Goal: Information Seeking & Learning: Find specific fact

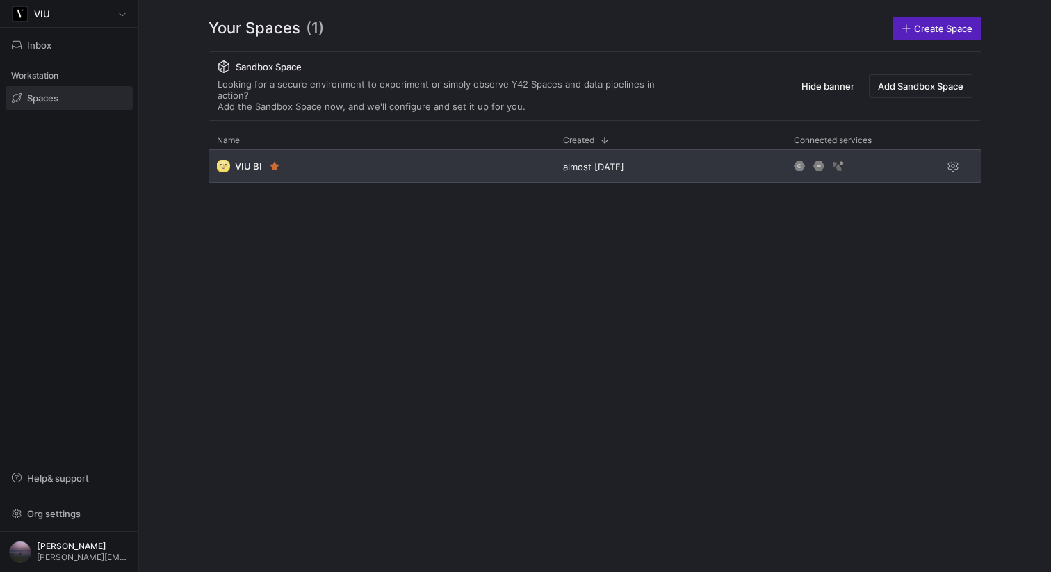
click at [366, 164] on div "🌝 VIU BI" at bounding box center [381, 165] width 346 height 33
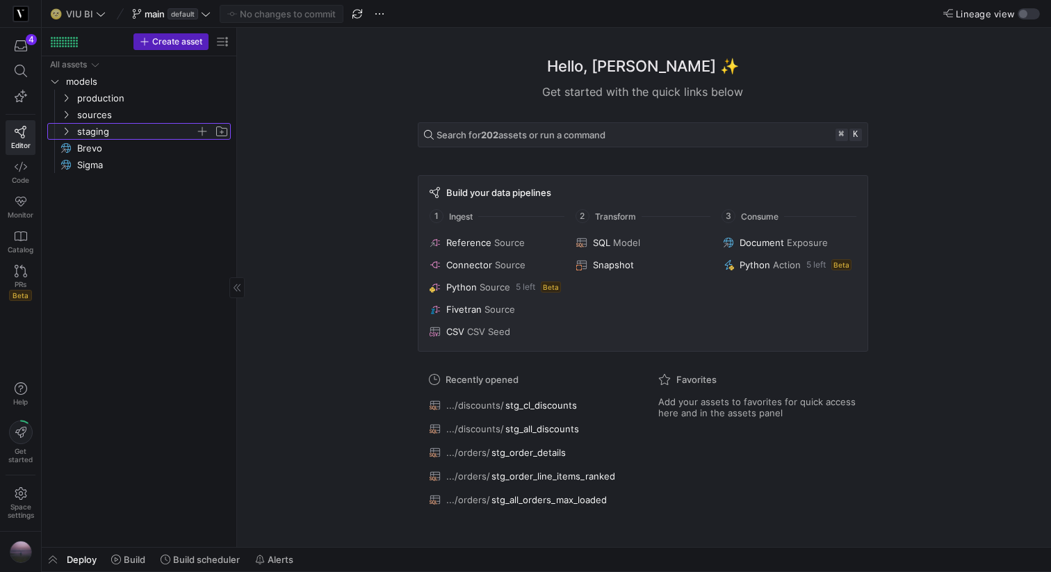
click at [62, 133] on icon "Press SPACE to select this row." at bounding box center [66, 131] width 10 height 8
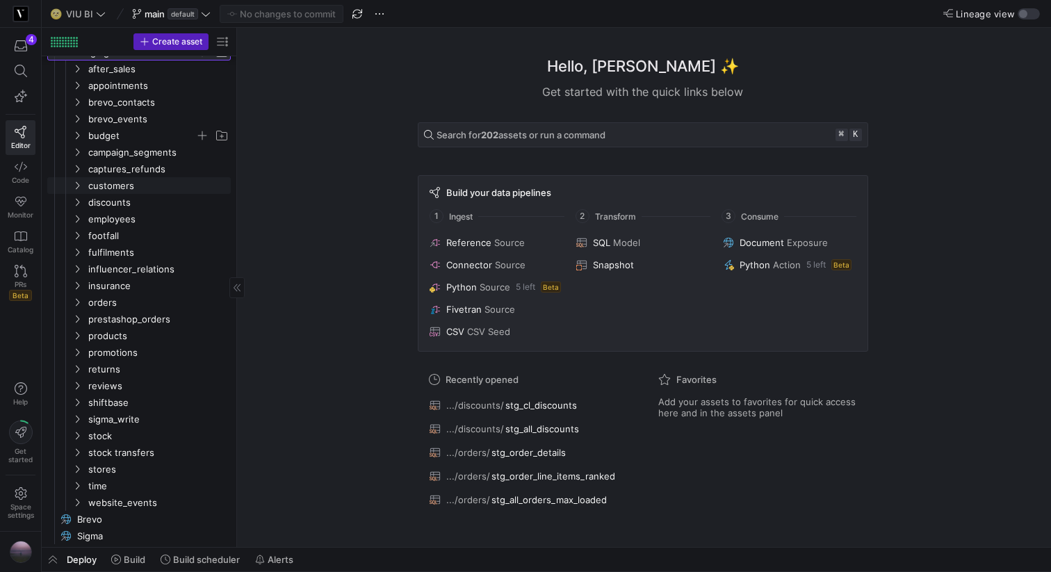
scroll to position [82, 0]
click at [233, 222] on div at bounding box center [233, 287] width 1 height 519
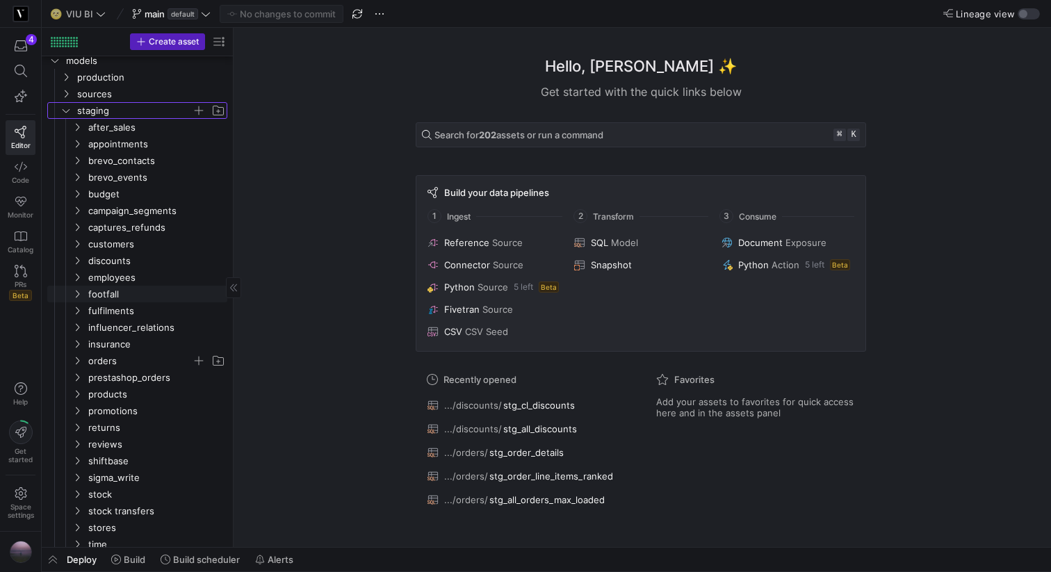
scroll to position [20, 0]
click at [78, 363] on icon "Press SPACE to select this row." at bounding box center [77, 362] width 3 height 8
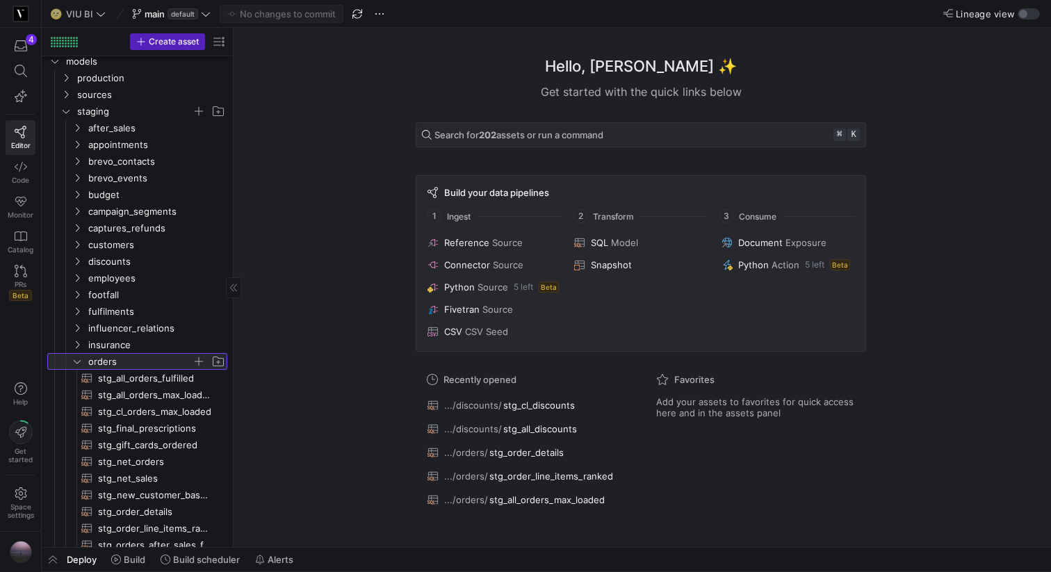
click at [78, 363] on icon at bounding box center [77, 361] width 7 height 3
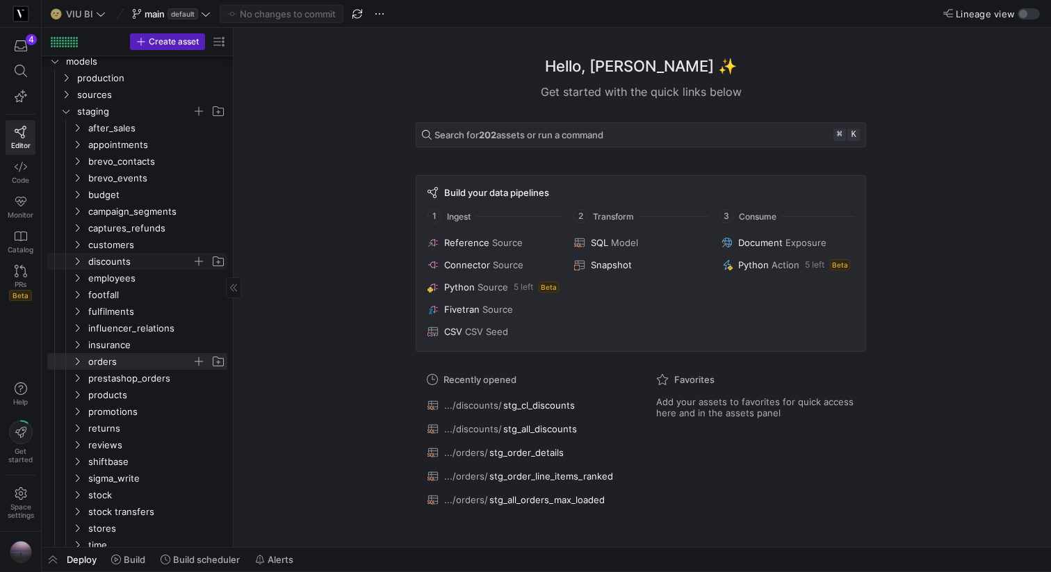
click at [76, 256] on y42-icon "Press SPACE to select this row." at bounding box center [77, 261] width 11 height 11
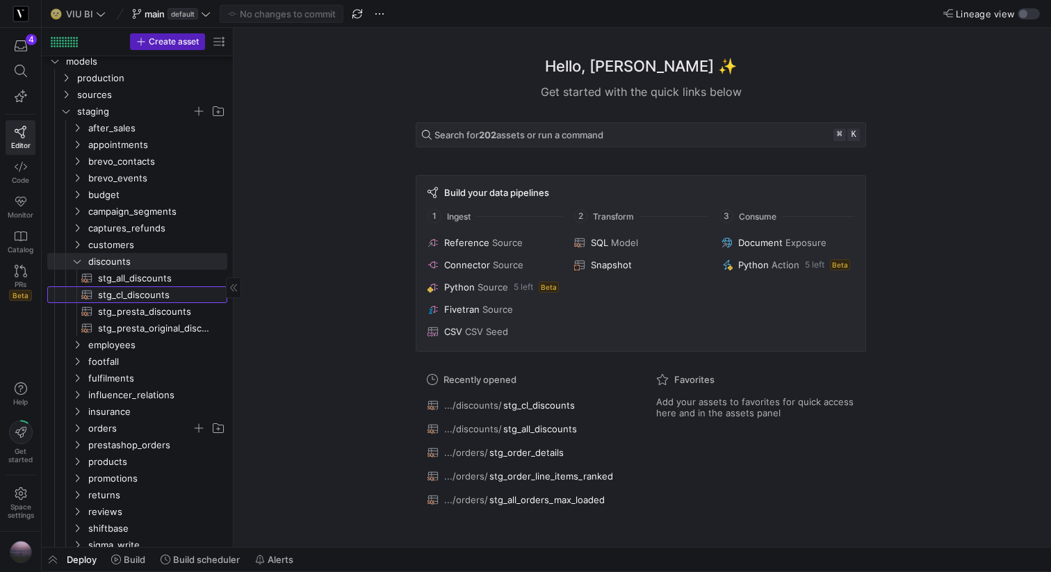
click at [161, 295] on span "stg_cl_discounts​​​​​​​​​​" at bounding box center [154, 295] width 113 height 16
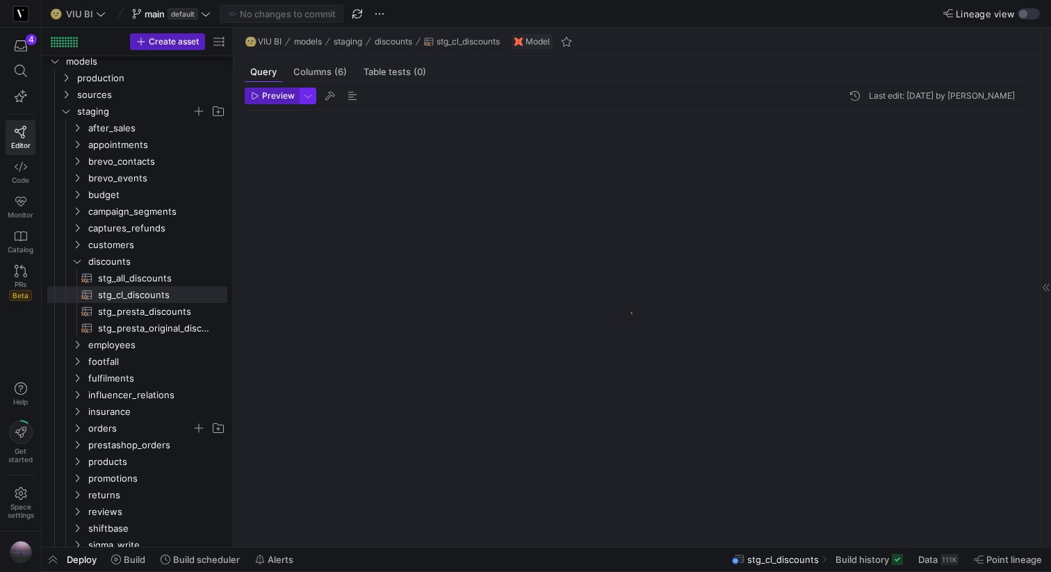
click at [311, 98] on span "button" at bounding box center [307, 95] width 15 height 15
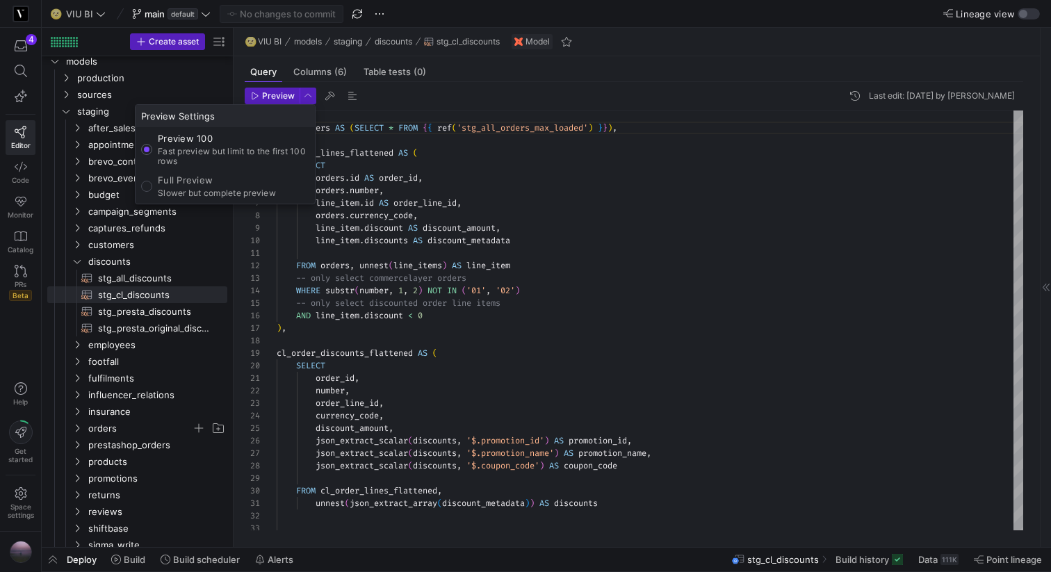
scroll to position [125, 0]
click at [206, 181] on p "Full Preview" at bounding box center [217, 179] width 118 height 11
click at [152, 181] on input "Full Preview Slower but complete preview" at bounding box center [146, 186] width 11 height 11
radio input "true"
click at [504, 211] on div at bounding box center [525, 286] width 1051 height 572
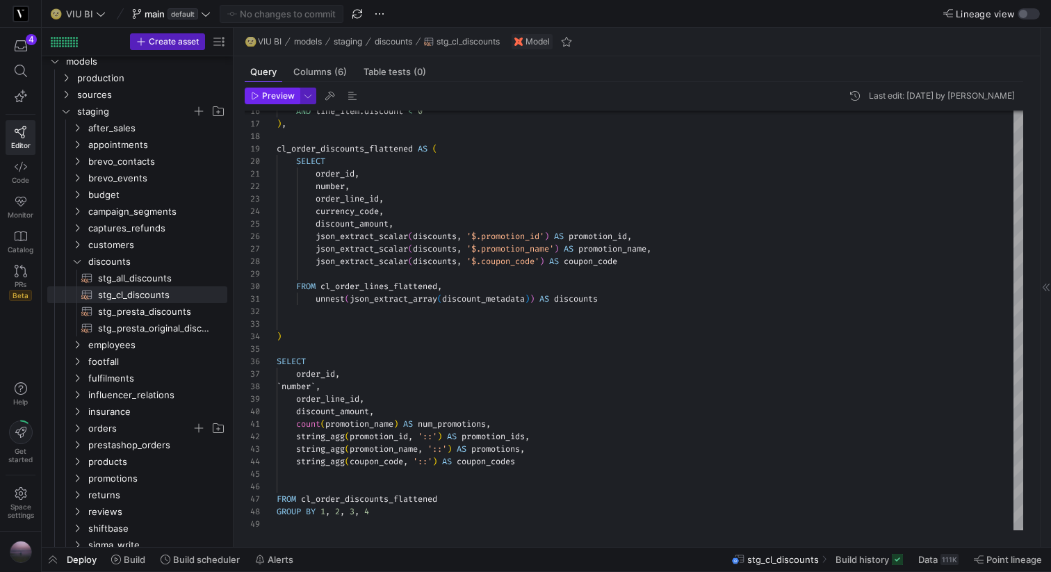
click at [282, 97] on span "Preview" at bounding box center [278, 96] width 33 height 10
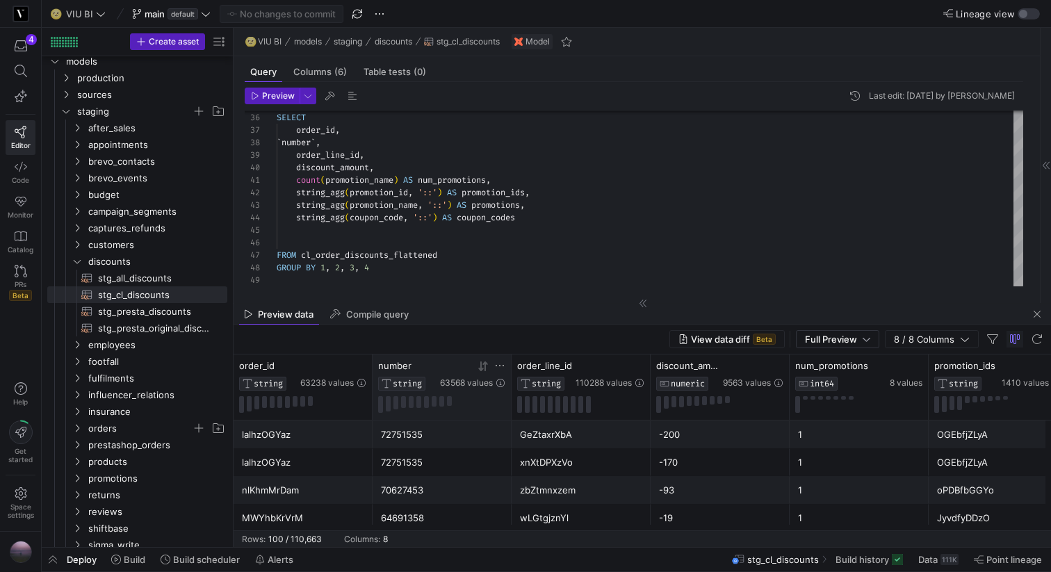
click at [501, 366] on icon at bounding box center [499, 365] width 11 height 11
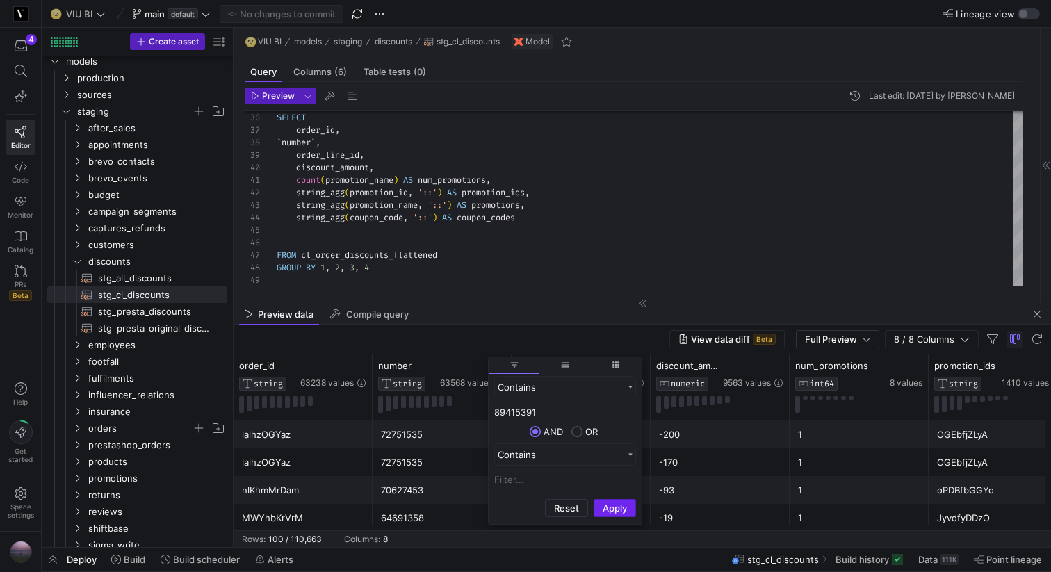
type input "89415391"
click at [614, 511] on button "Apply" at bounding box center [614, 508] width 42 height 18
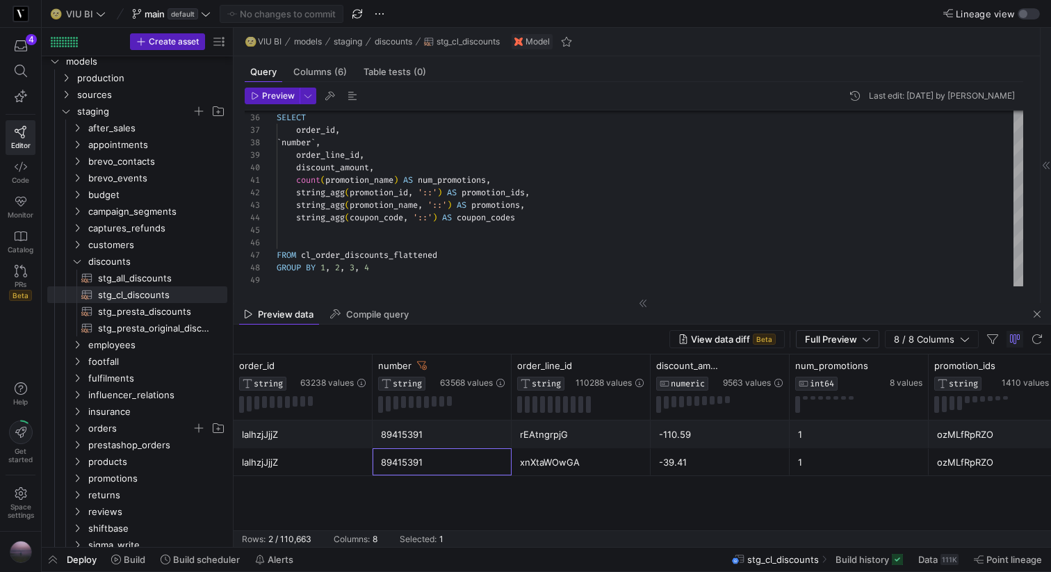
click at [461, 448] on div "89415391" at bounding box center [441, 461] width 139 height 27
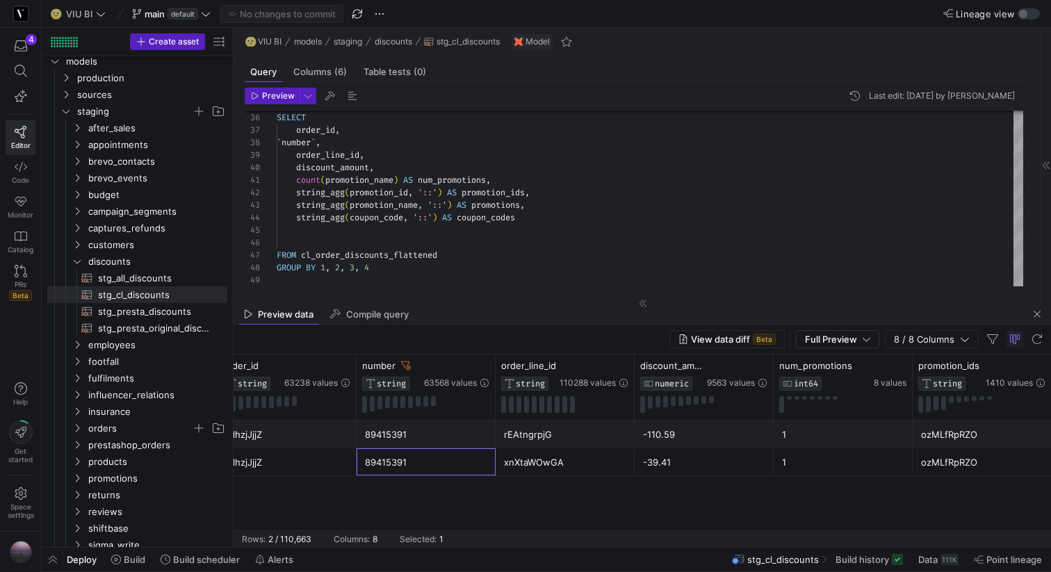
scroll to position [0, 0]
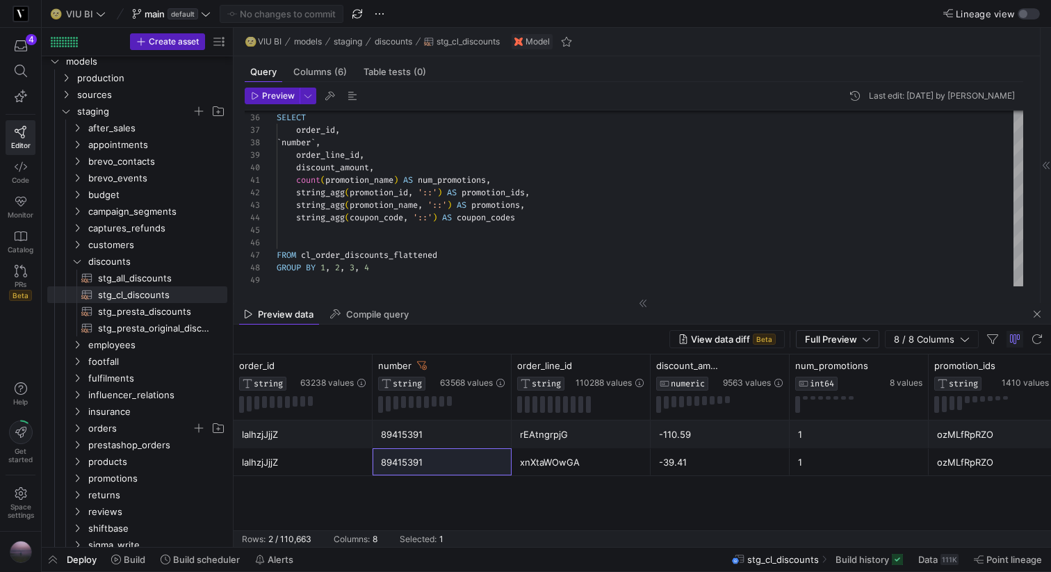
drag, startPoint x: 370, startPoint y: 372, endPoint x: 330, endPoint y: 339, distance: 51.9
click at [330, 339] on y42-sql-data-preview "View data diff Beta Full Preview 8 / 8 Columns Drag here to set row groups Drag…" at bounding box center [641, 436] width 817 height 222
click at [420, 364] on icon at bounding box center [422, 366] width 10 height 10
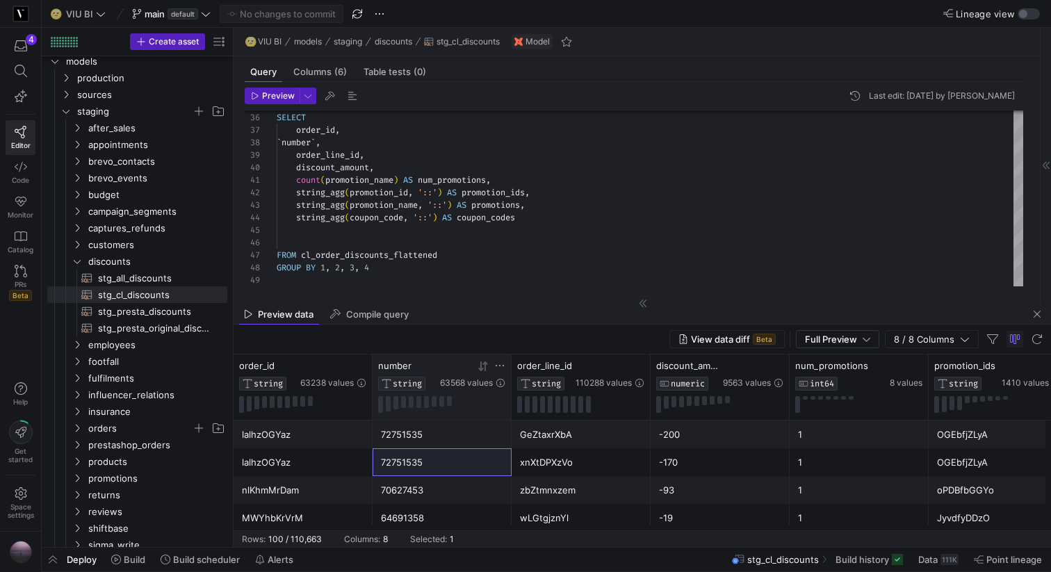
click at [498, 367] on icon at bounding box center [499, 365] width 11 height 11
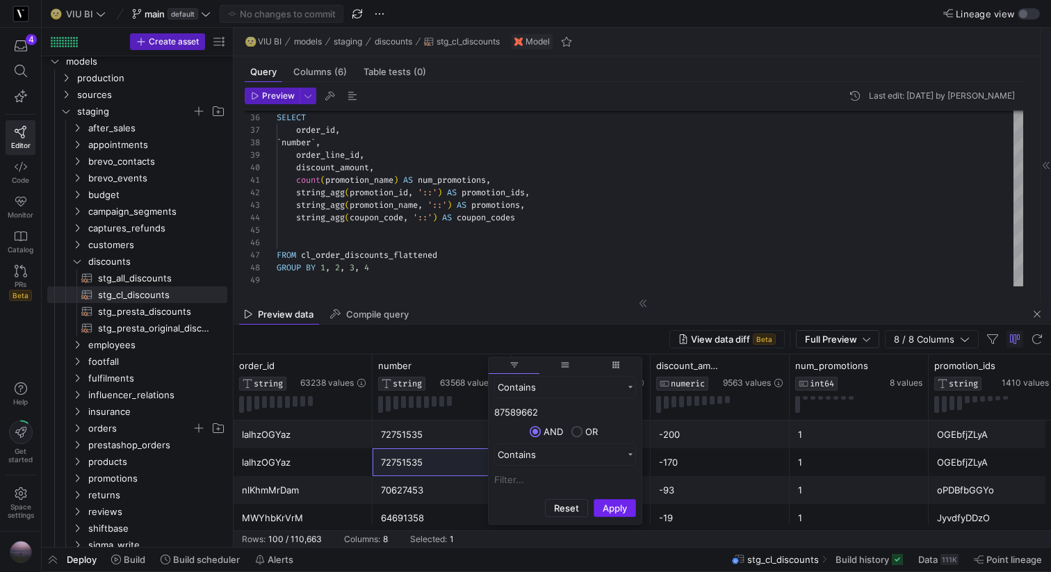
type input "87589662"
click at [625, 512] on button "Apply" at bounding box center [614, 508] width 42 height 18
click at [459, 361] on div at bounding box center [472, 366] width 65 height 12
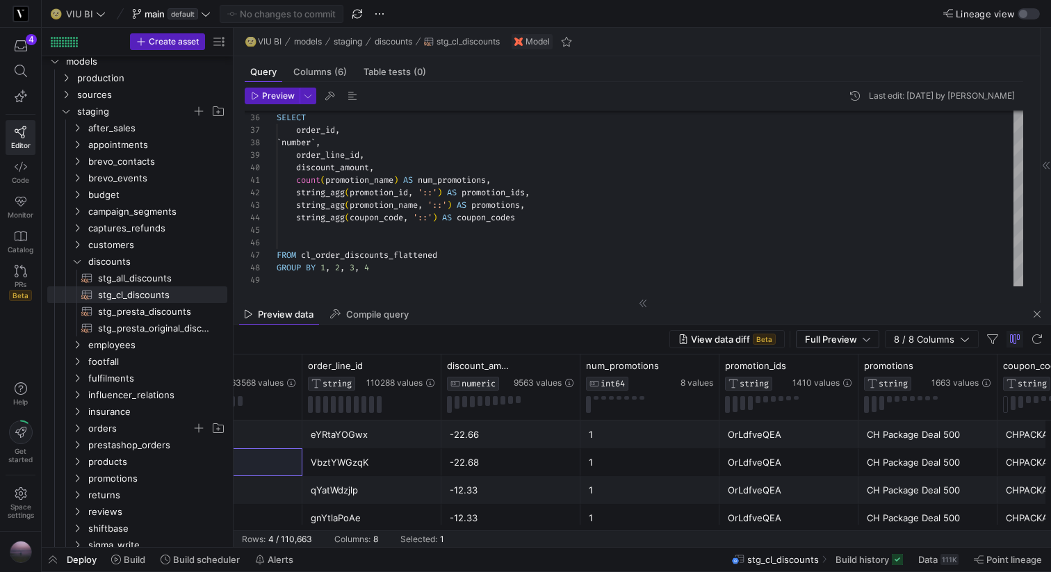
scroll to position [0, 157]
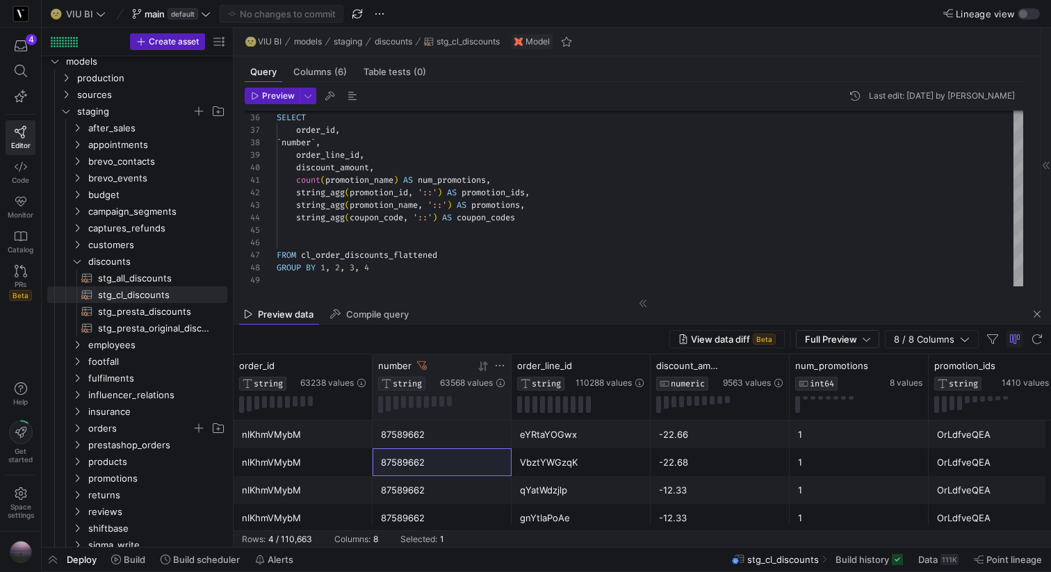
click at [502, 363] on icon at bounding box center [499, 365] width 11 height 11
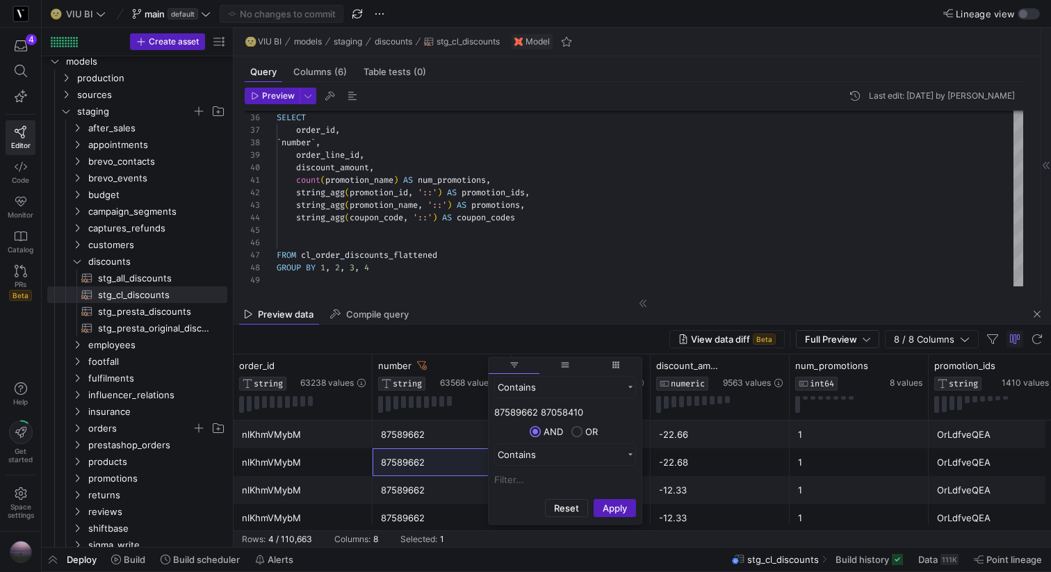
click at [516, 410] on input "87589662 87058410" at bounding box center [565, 412] width 142 height 17
type input "87058410"
click at [606, 509] on button "Apply" at bounding box center [614, 508] width 42 height 18
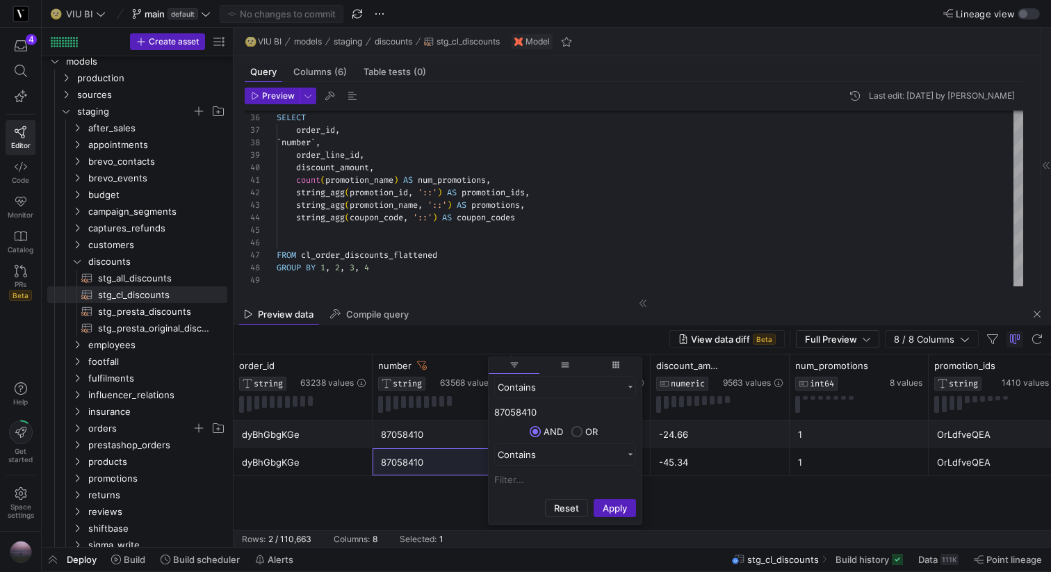
click at [434, 458] on div "87058410" at bounding box center [442, 462] width 122 height 27
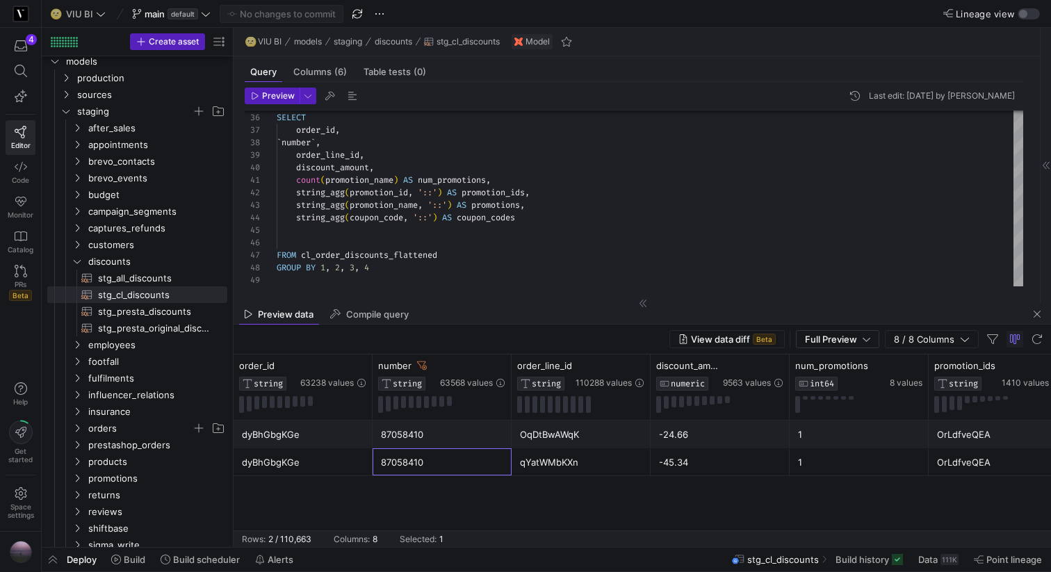
scroll to position [0, 295]
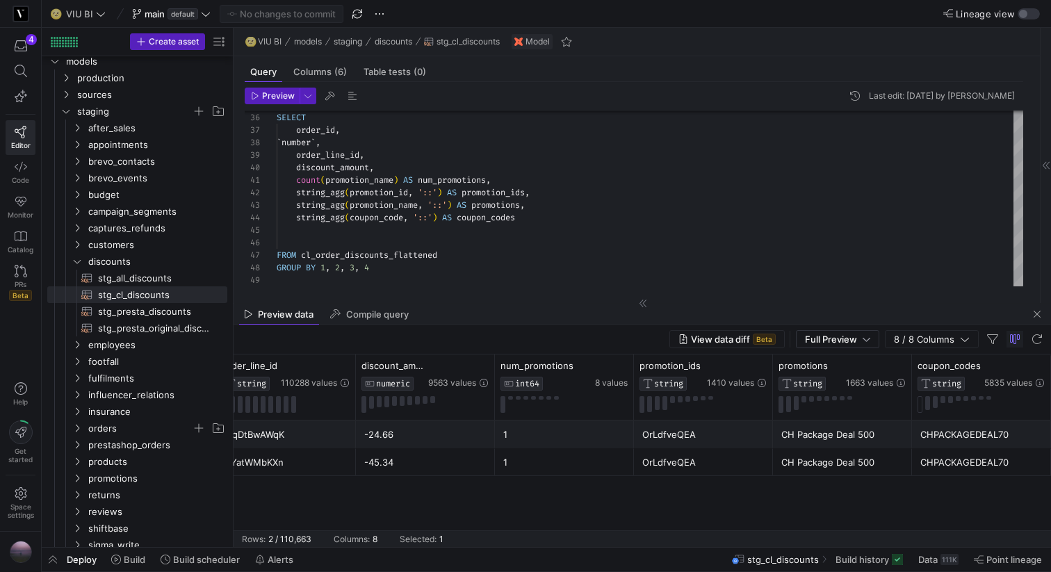
click at [484, 530] on y42-table-data-footer "Rows: 2 / 110,663 Columns: 8 Selected: 1" at bounding box center [641, 538] width 817 height 17
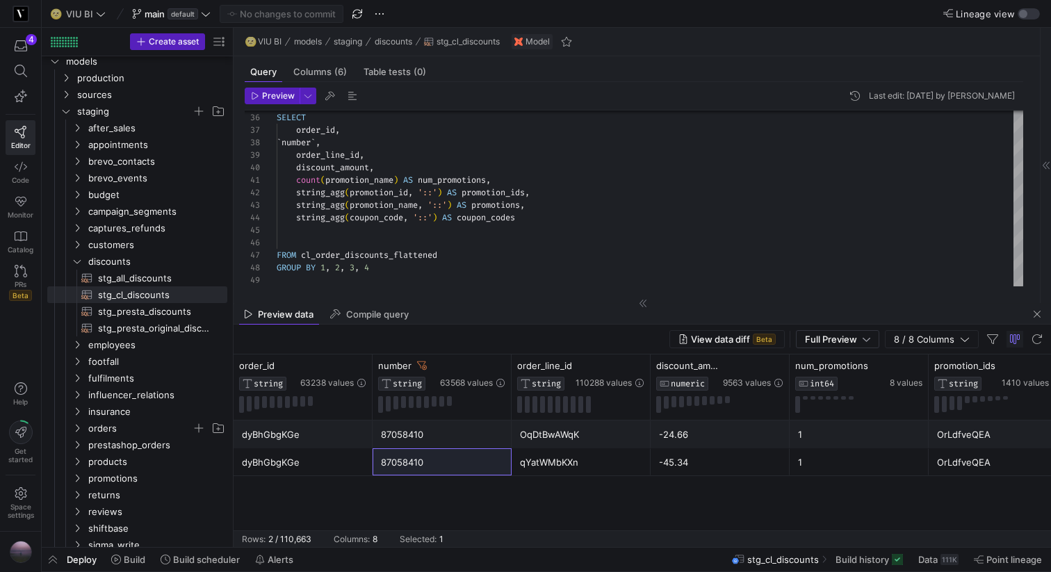
click at [418, 362] on icon at bounding box center [422, 366] width 10 height 10
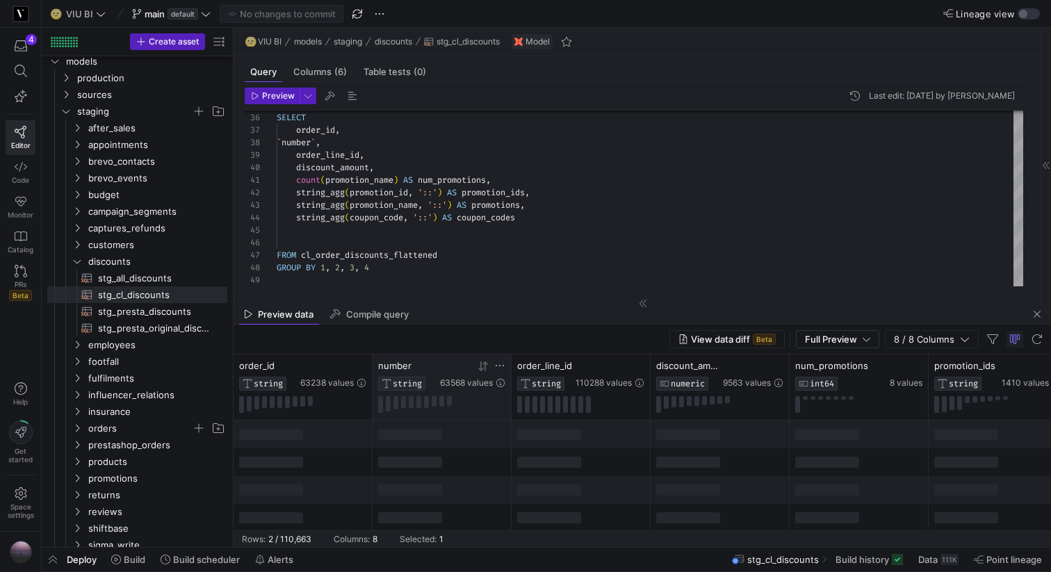
click at [503, 364] on icon at bounding box center [499, 365] width 11 height 11
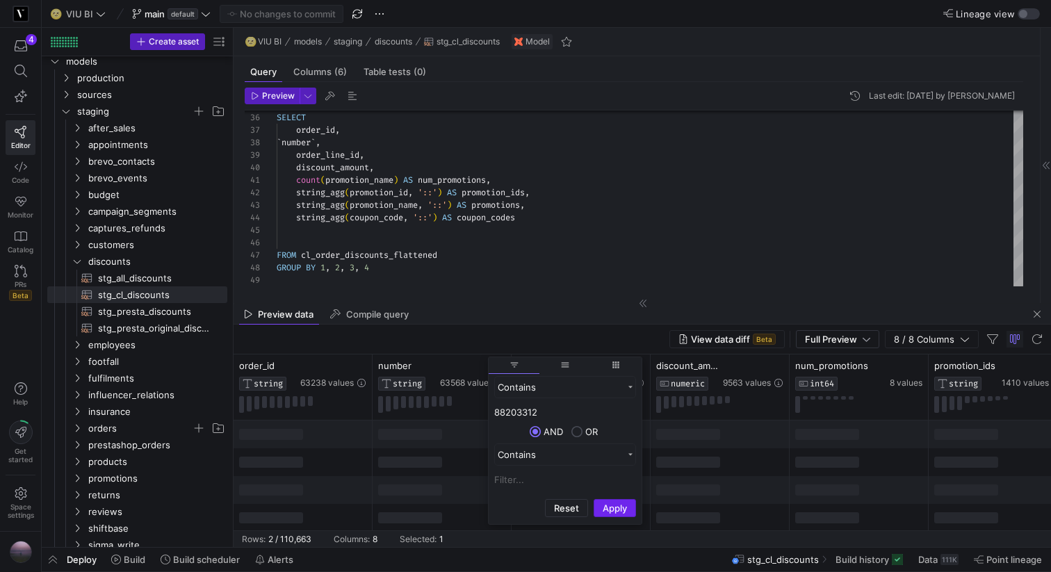
type input "88203312"
click at [623, 504] on button "Apply" at bounding box center [614, 508] width 42 height 18
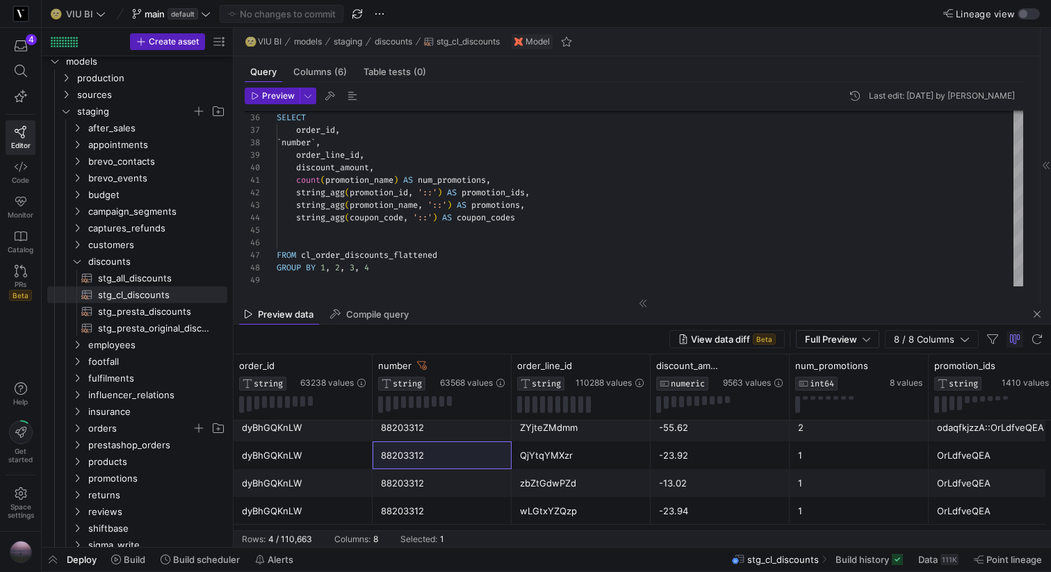
click at [424, 364] on icon at bounding box center [422, 366] width 10 height 10
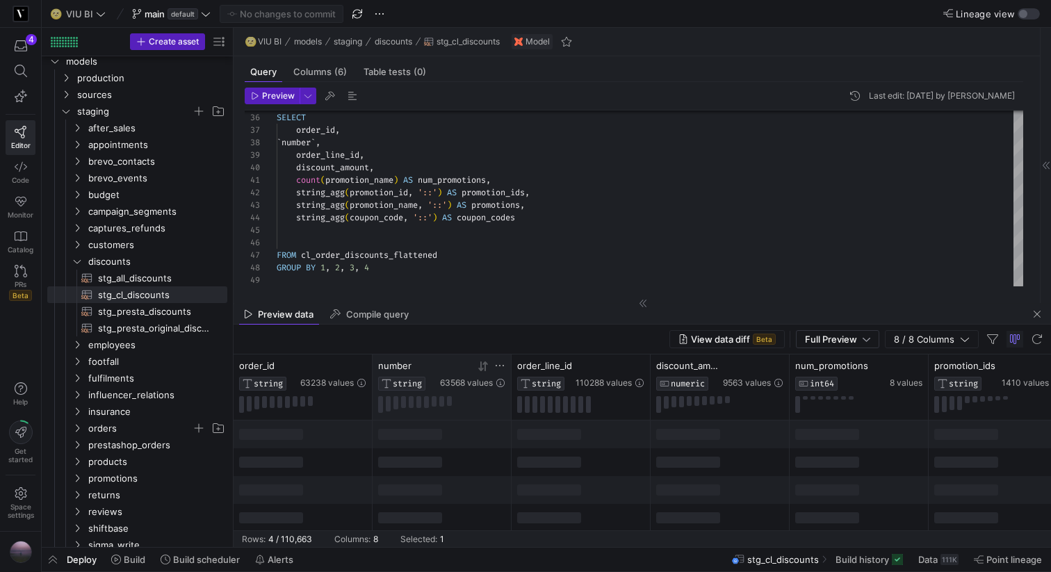
click at [499, 364] on icon at bounding box center [499, 365] width 11 height 11
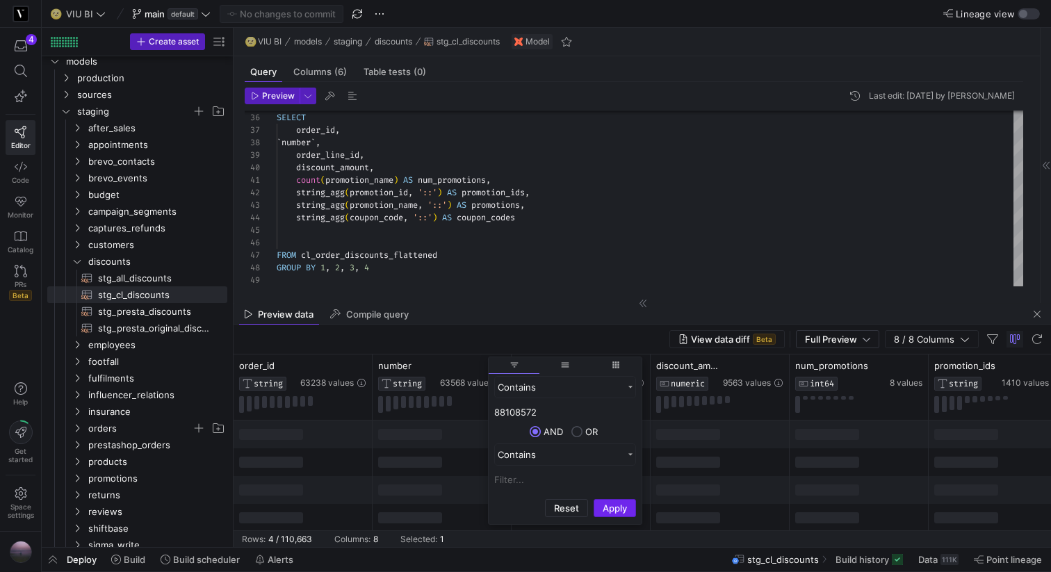
type input "88108572"
click at [609, 511] on button "Apply" at bounding box center [614, 508] width 42 height 18
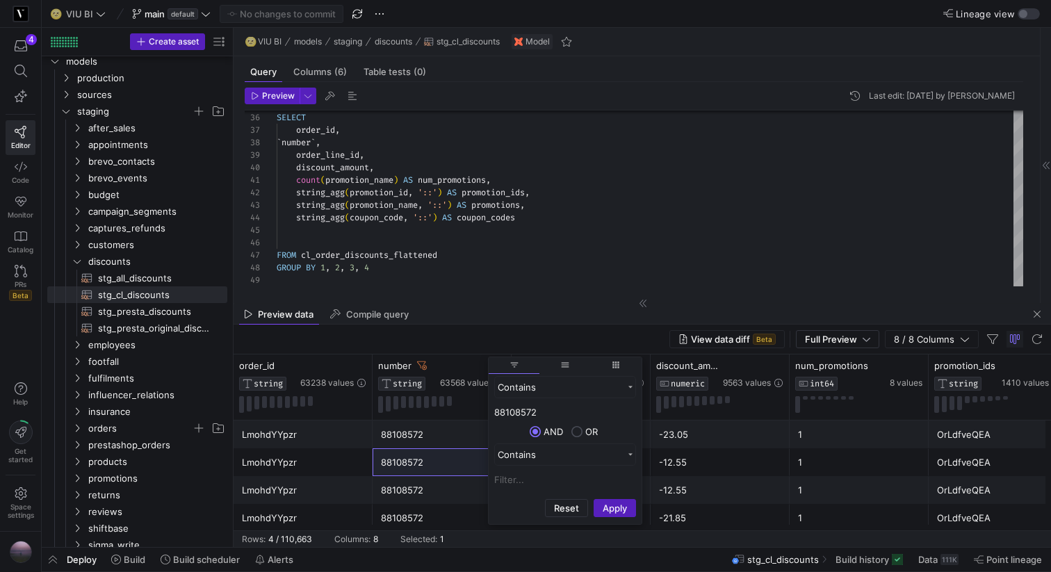
click at [439, 507] on div "88108572" at bounding box center [442, 517] width 122 height 27
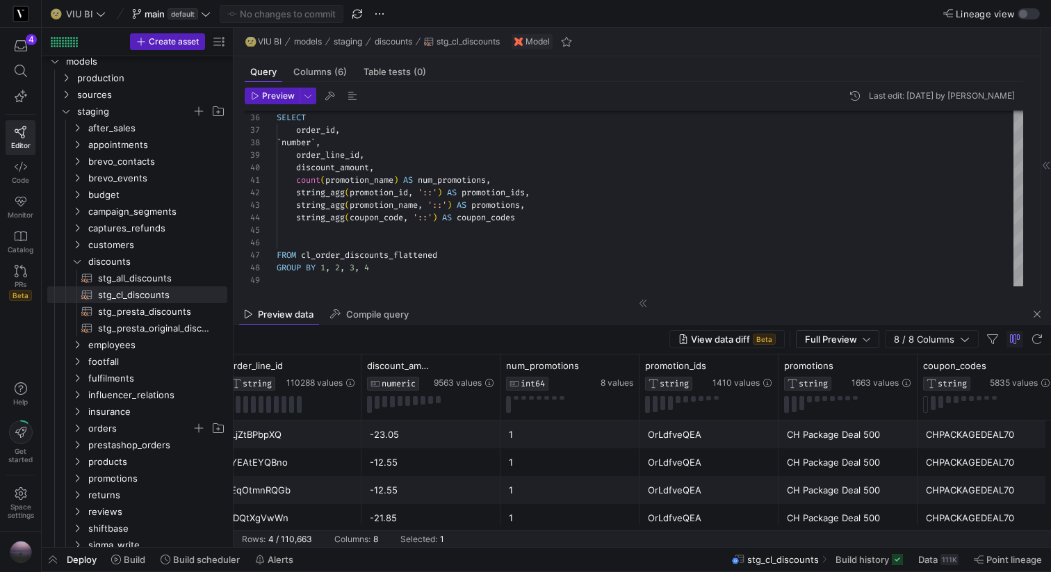
scroll to position [0, 300]
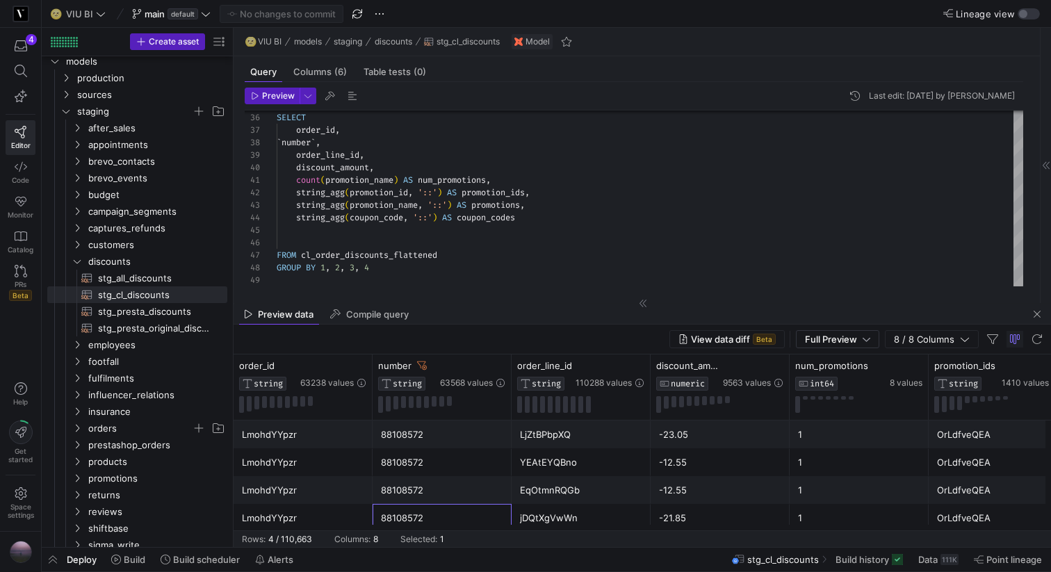
click at [421, 364] on icon at bounding box center [422, 366] width 10 height 10
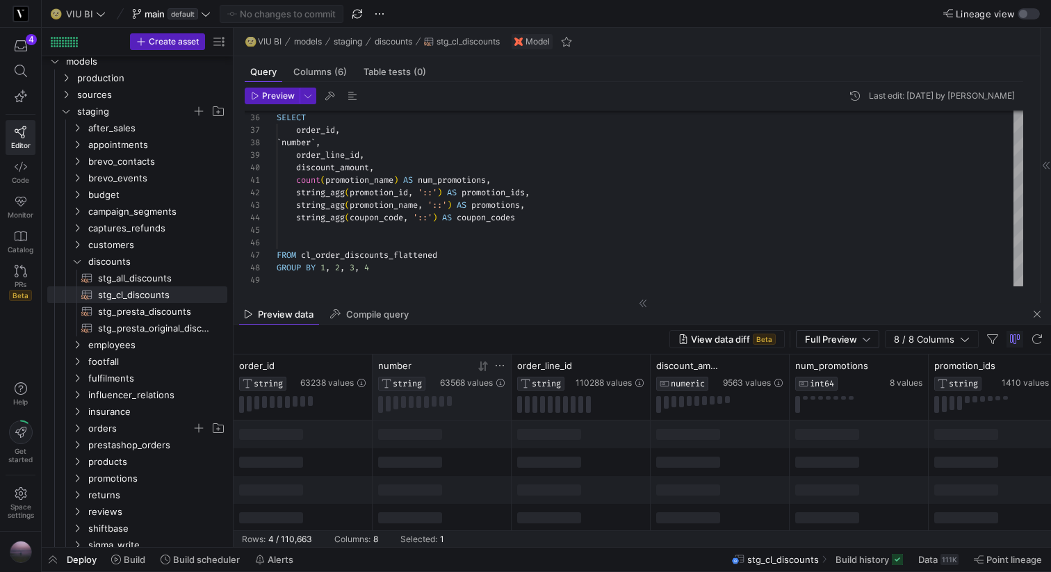
click at [499, 365] on icon at bounding box center [499, 365] width 8 height 1
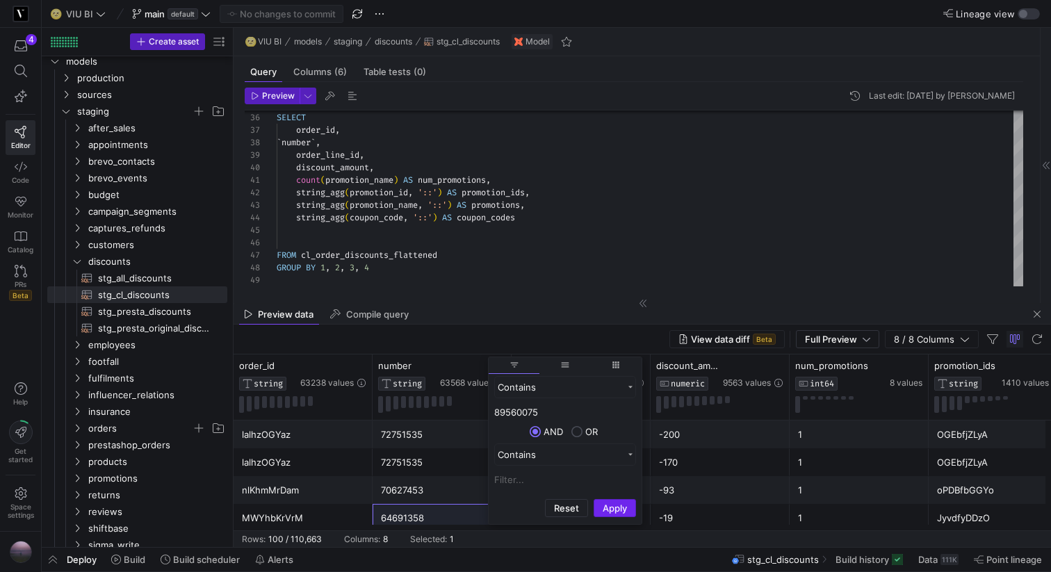
type input "89560075"
click at [620, 516] on button "Apply" at bounding box center [614, 508] width 42 height 18
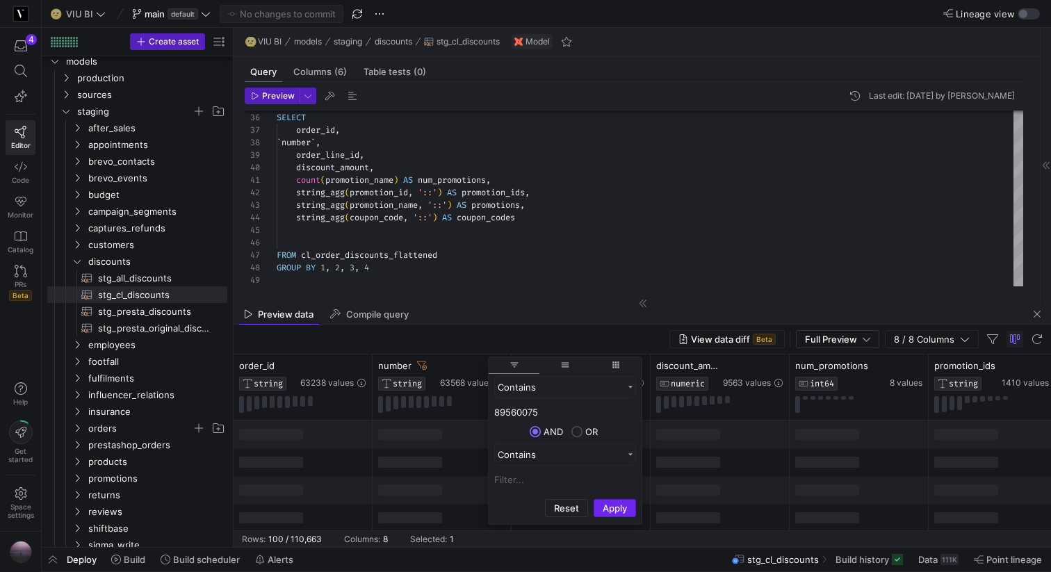
click at [618, 514] on button "Apply" at bounding box center [614, 508] width 42 height 18
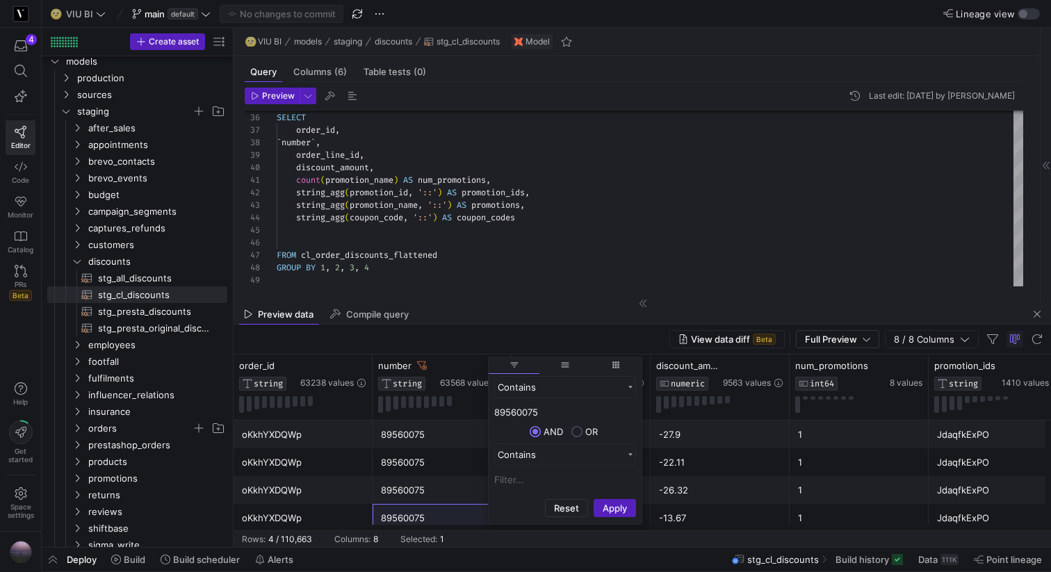
click at [467, 483] on div "89560075" at bounding box center [442, 490] width 122 height 27
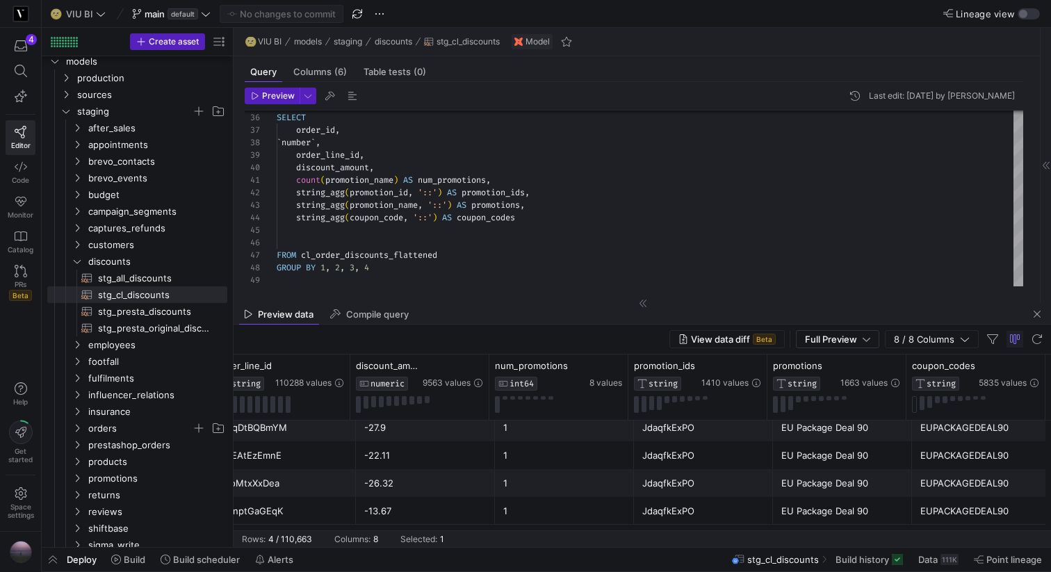
scroll to position [0, 0]
